Goal: Task Accomplishment & Management: Manage account settings

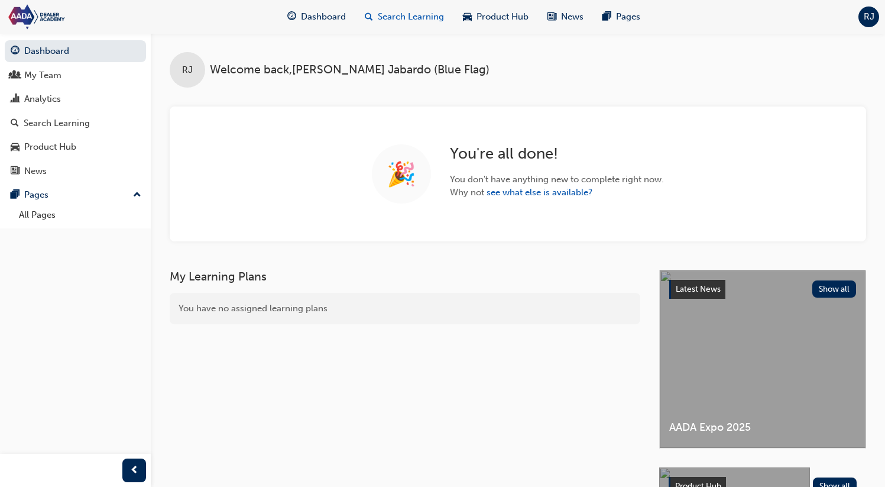
click at [388, 17] on span "Search Learning" at bounding box center [411, 17] width 66 height 14
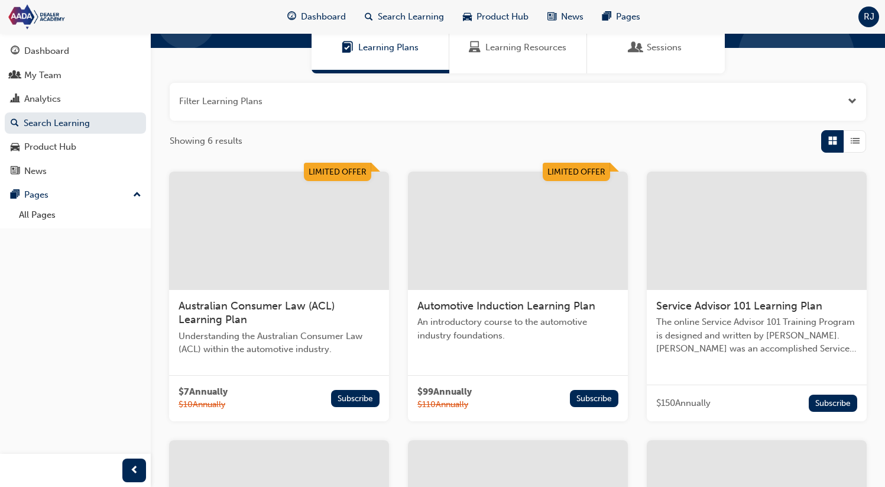
scroll to position [101, 0]
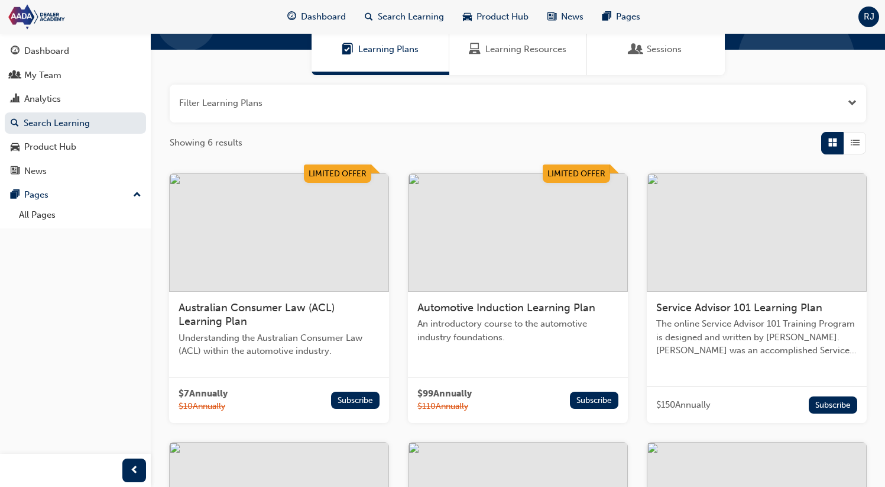
click at [500, 311] on span "Automotive Induction Learning Plan" at bounding box center [507, 307] width 178 height 13
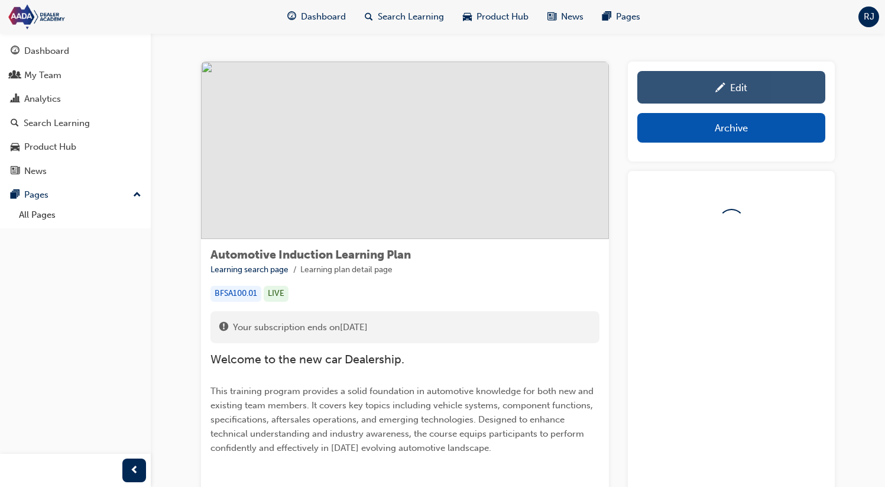
click at [731, 89] on div "Edit" at bounding box center [738, 88] width 17 height 12
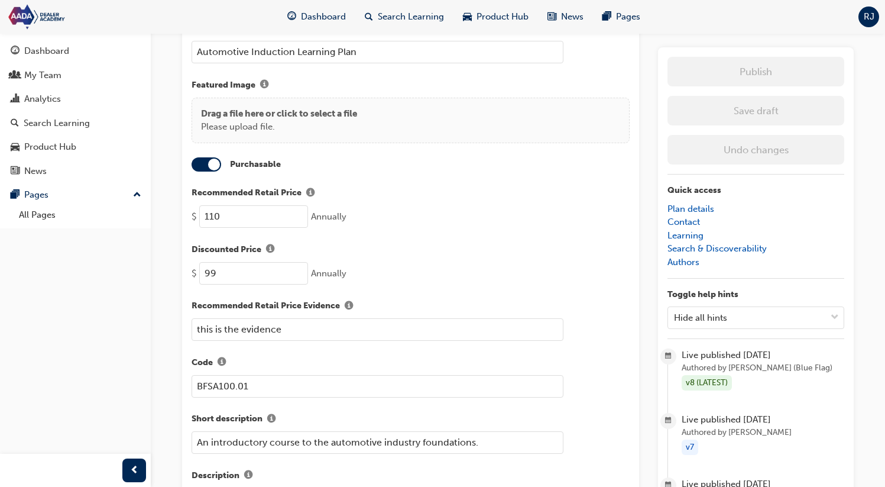
scroll to position [151, 0]
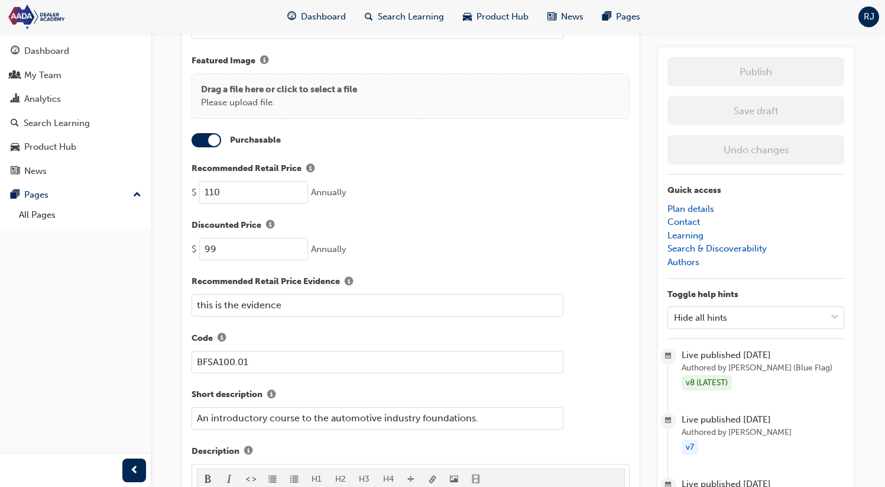
click at [238, 302] on input "this is the evidence" at bounding box center [378, 305] width 372 height 22
click at [234, 250] on input "99" at bounding box center [253, 249] width 109 height 22
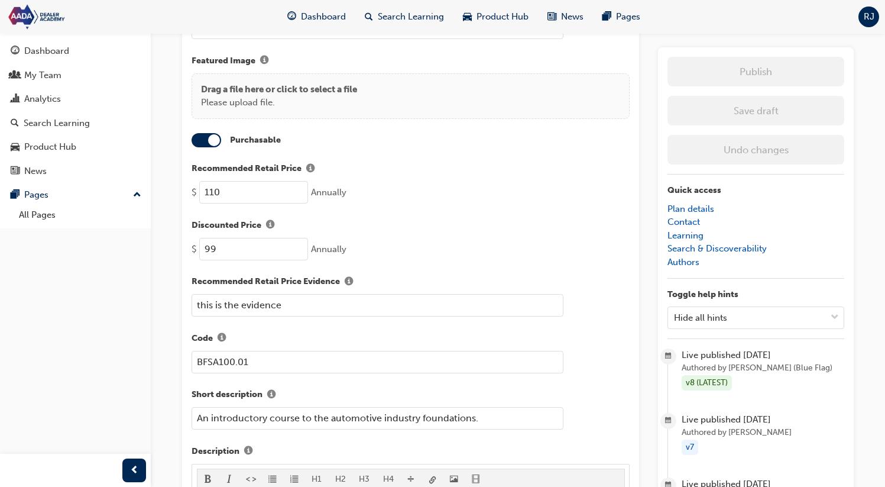
click at [289, 307] on input "this is the evidence" at bounding box center [378, 305] width 372 height 22
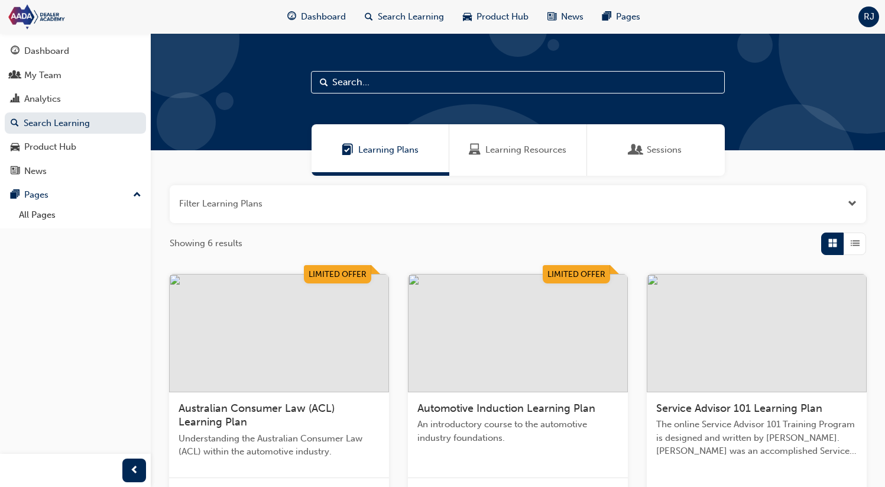
click at [532, 157] on div "Learning Resources" at bounding box center [518, 149] width 138 height 51
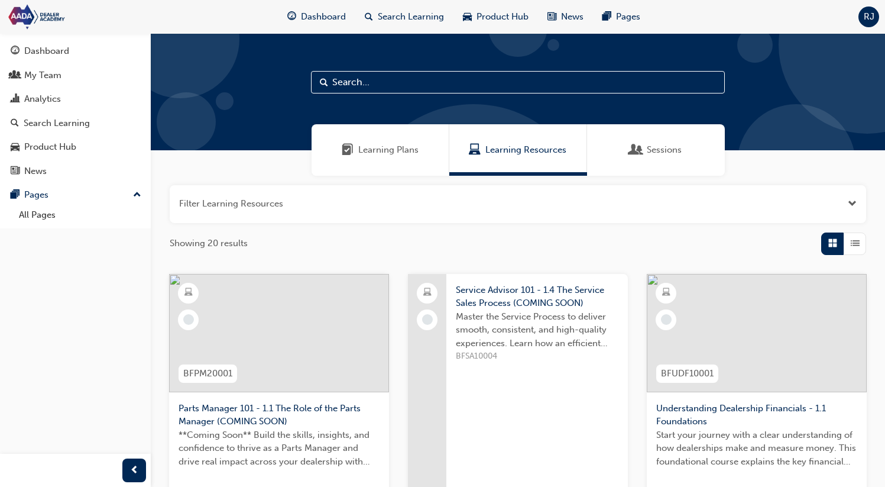
click at [389, 164] on div "Learning Plans" at bounding box center [381, 149] width 138 height 51
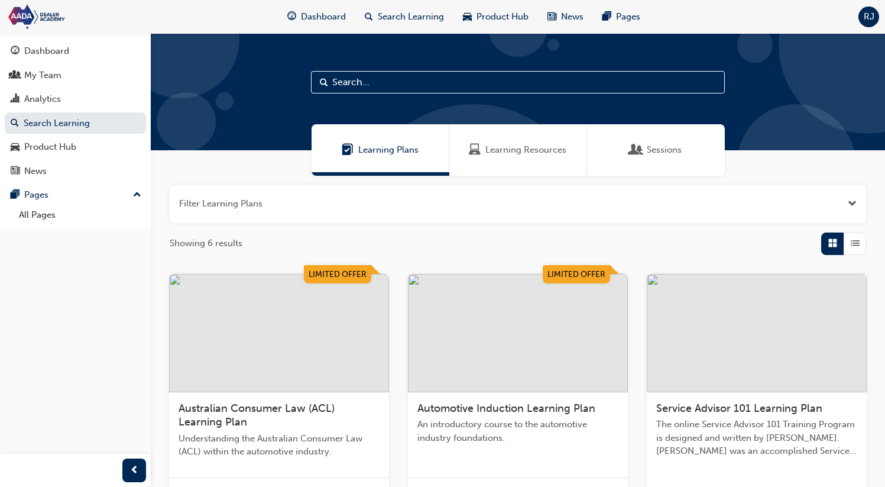
scroll to position [1, 0]
